Goal: Check status: Check status

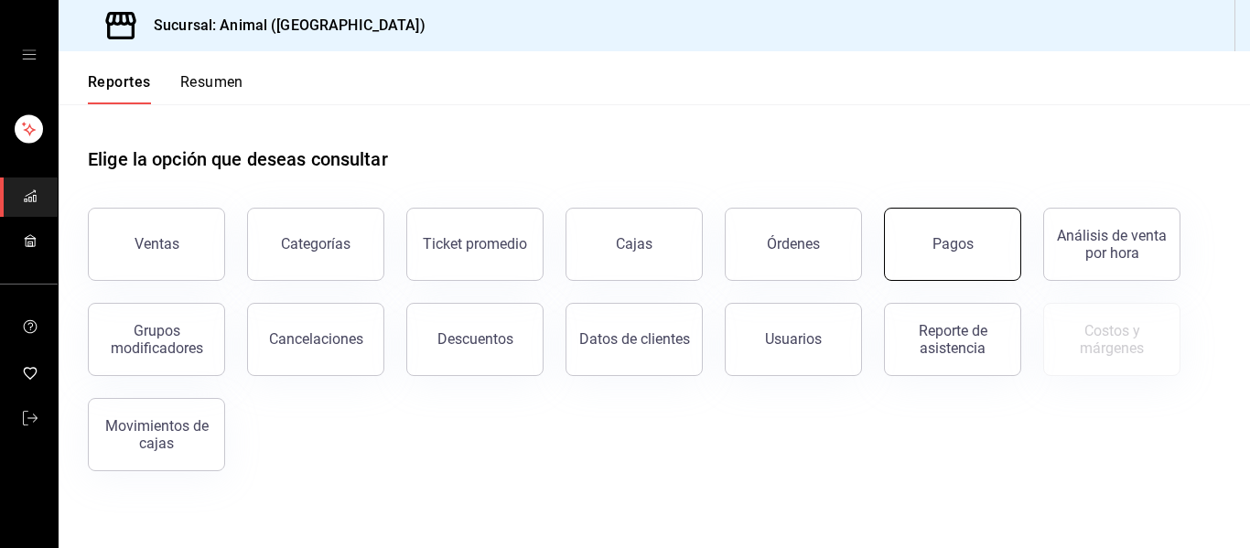
click at [935, 258] on button "Pagos" at bounding box center [952, 244] width 137 height 73
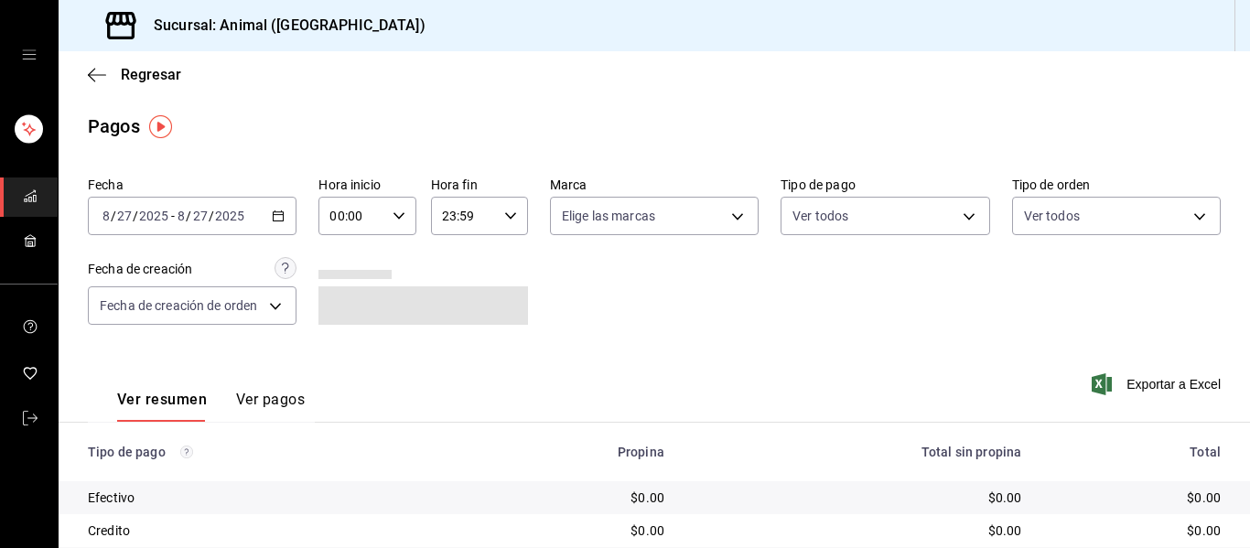
click at [273, 220] on \(Stroke\) "button" at bounding box center [278, 216] width 11 height 10
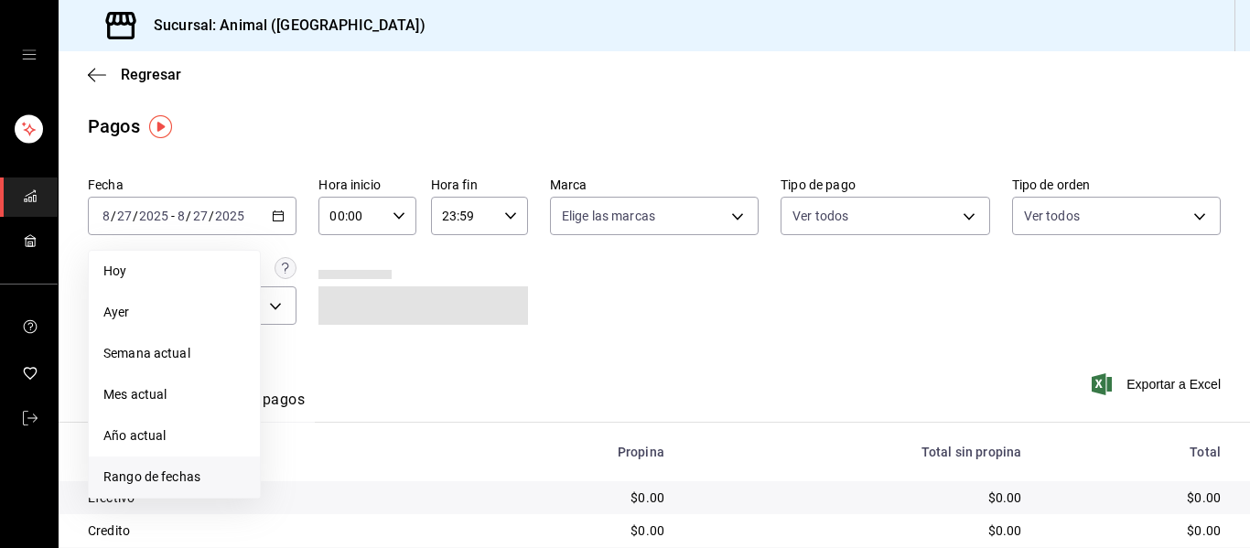
click at [176, 475] on span "Rango de fechas" at bounding box center [174, 477] width 142 height 19
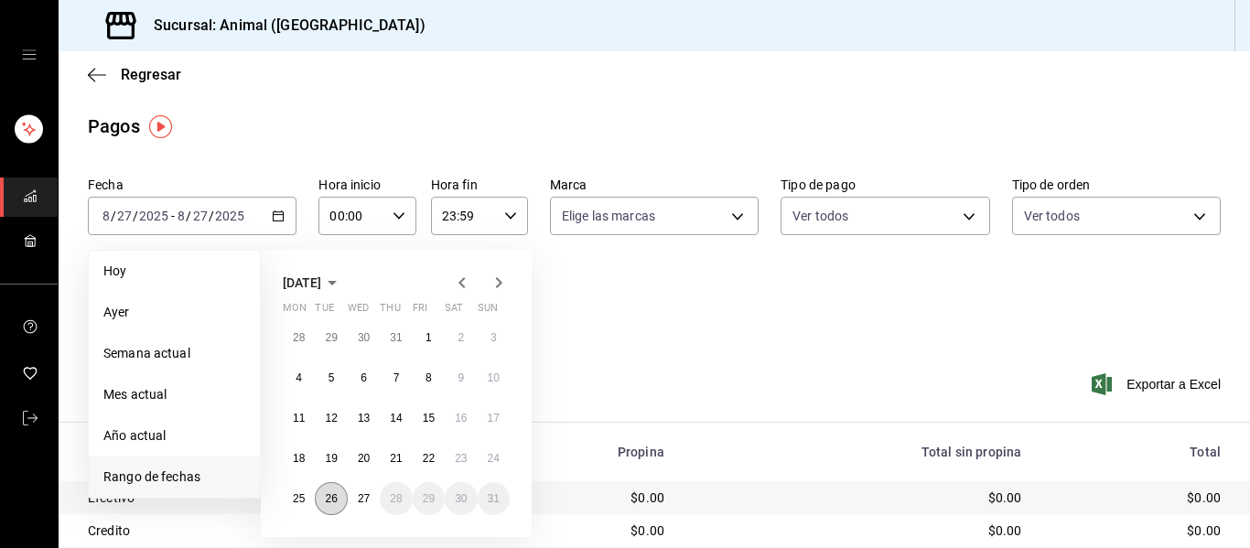
click at [333, 492] on abbr "26" at bounding box center [331, 498] width 12 height 13
click at [361, 501] on abbr "27" at bounding box center [364, 498] width 12 height 13
click at [333, 498] on abbr "26" at bounding box center [331, 498] width 12 height 13
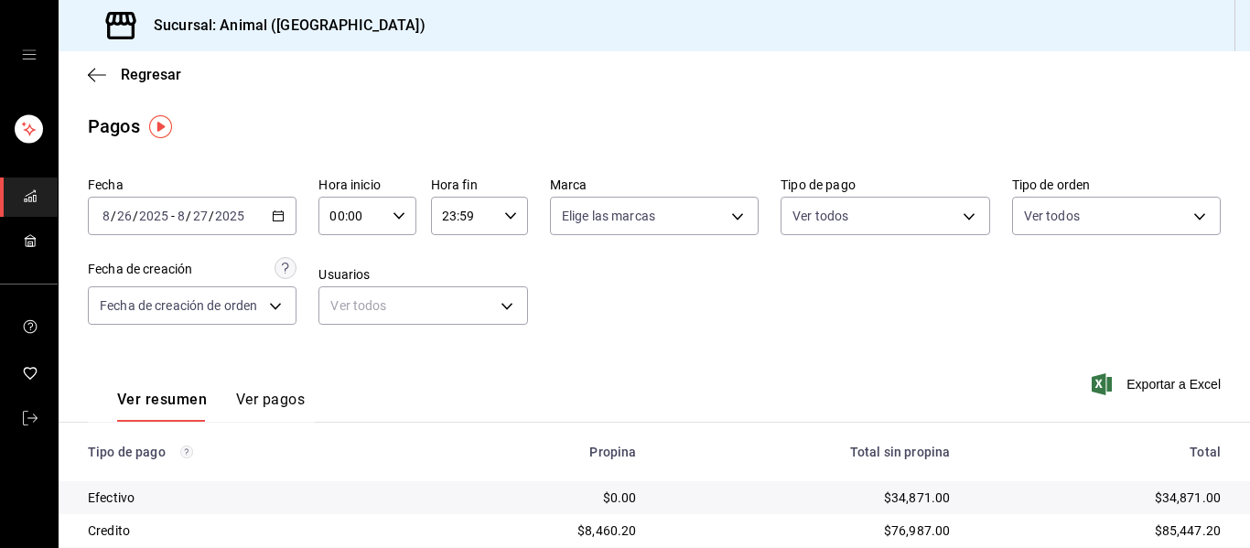
click at [393, 219] on icon "button" at bounding box center [398, 216] width 13 height 13
click at [341, 341] on span "04" at bounding box center [339, 346] width 19 height 15
type input "04:00"
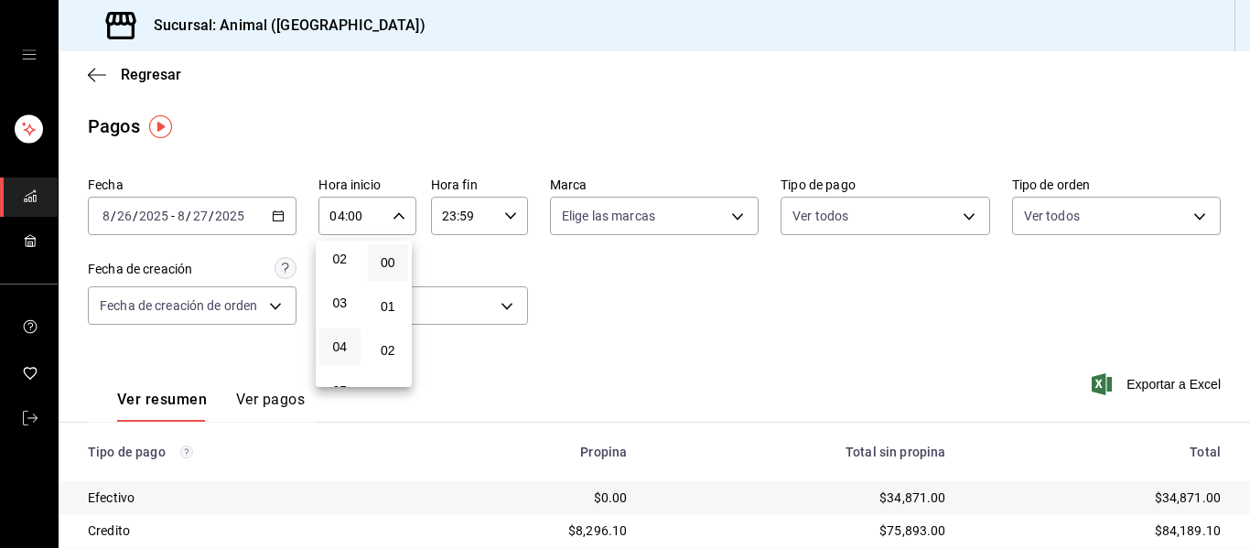
click at [503, 210] on div at bounding box center [625, 274] width 1250 height 548
click at [504, 217] on icon "button" at bounding box center [510, 216] width 13 height 13
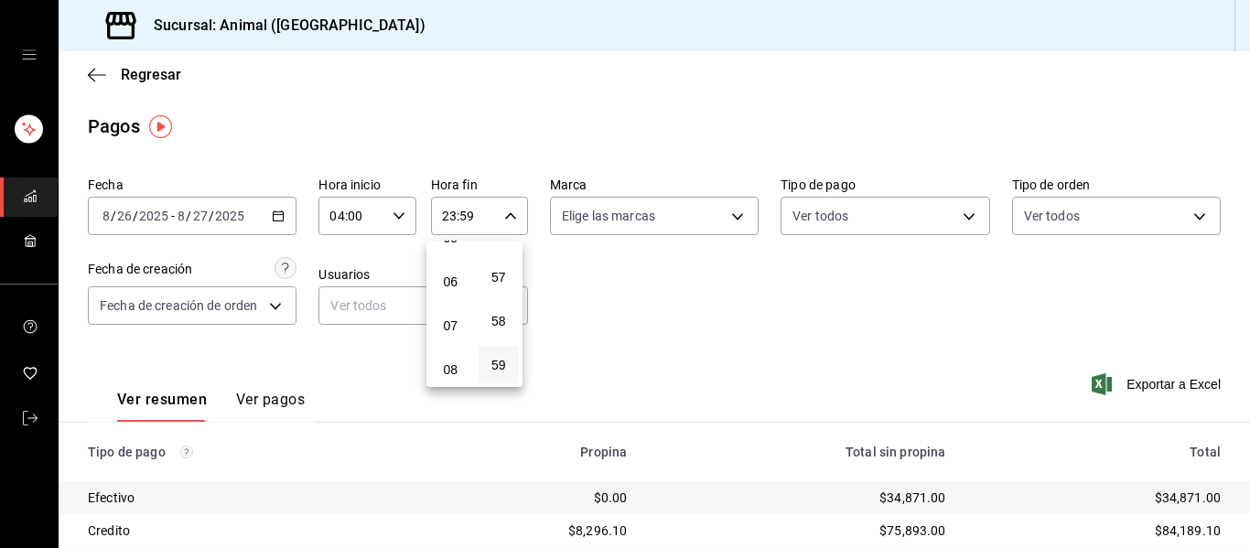
scroll to position [84, 0]
click at [454, 308] on span "03" at bounding box center [450, 310] width 19 height 15
type input "03:59"
click at [731, 214] on div at bounding box center [625, 274] width 1250 height 548
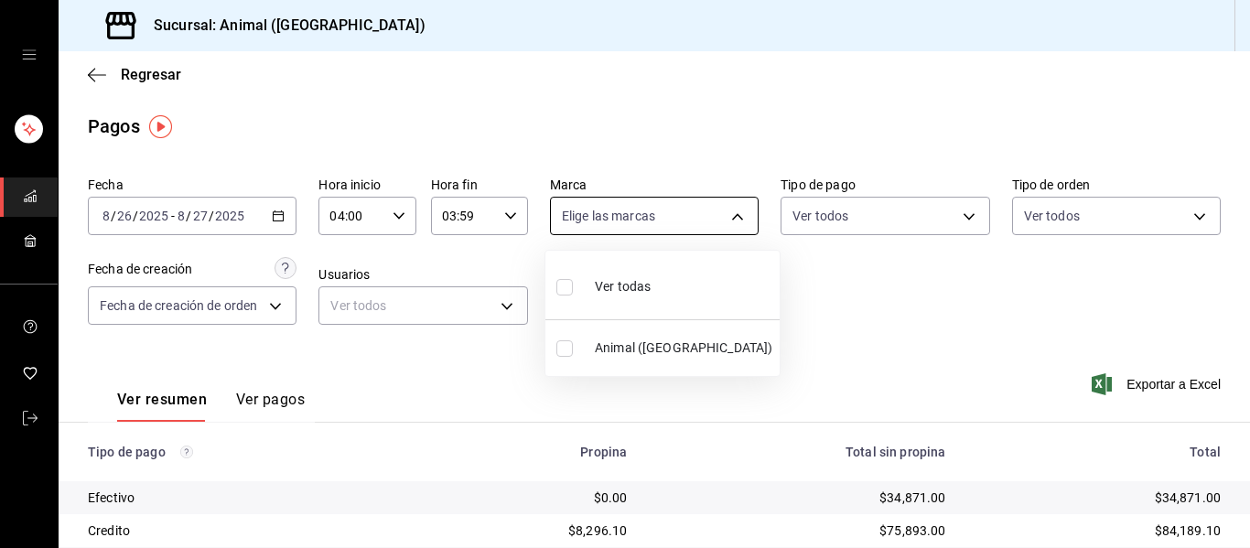
click at [730, 214] on body "Sucursal: Animal (Puebla) Regresar Pagos Fecha 2025-08-26 8 / 26 / 2025 - 2025-…" at bounding box center [625, 274] width 1250 height 548
click at [613, 285] on span "Ver todas" at bounding box center [623, 286] width 56 height 19
type input "96838179-8fbb-4073-aae3-1789726318c8"
checkbox input "true"
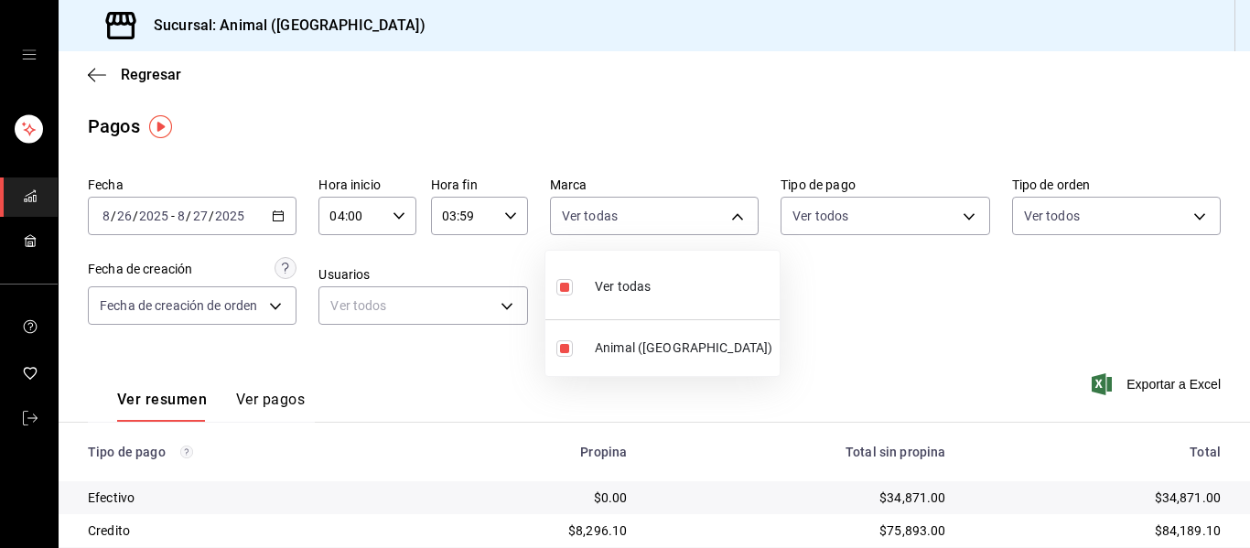
click at [863, 304] on div at bounding box center [625, 274] width 1250 height 548
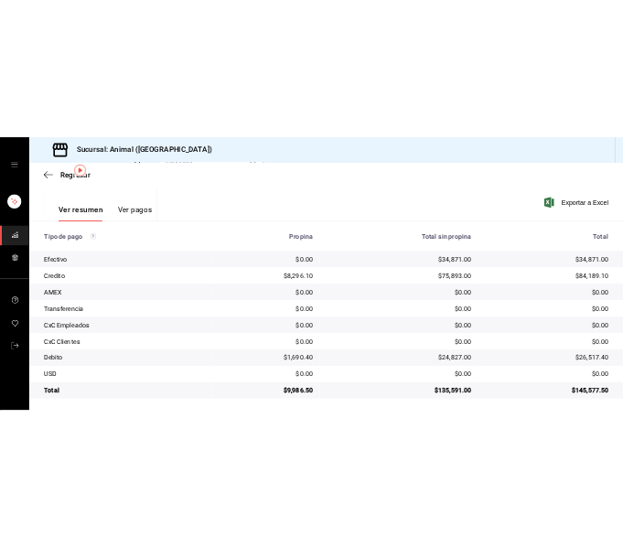
scroll to position [260, 0]
